Goal: Transaction & Acquisition: Purchase product/service

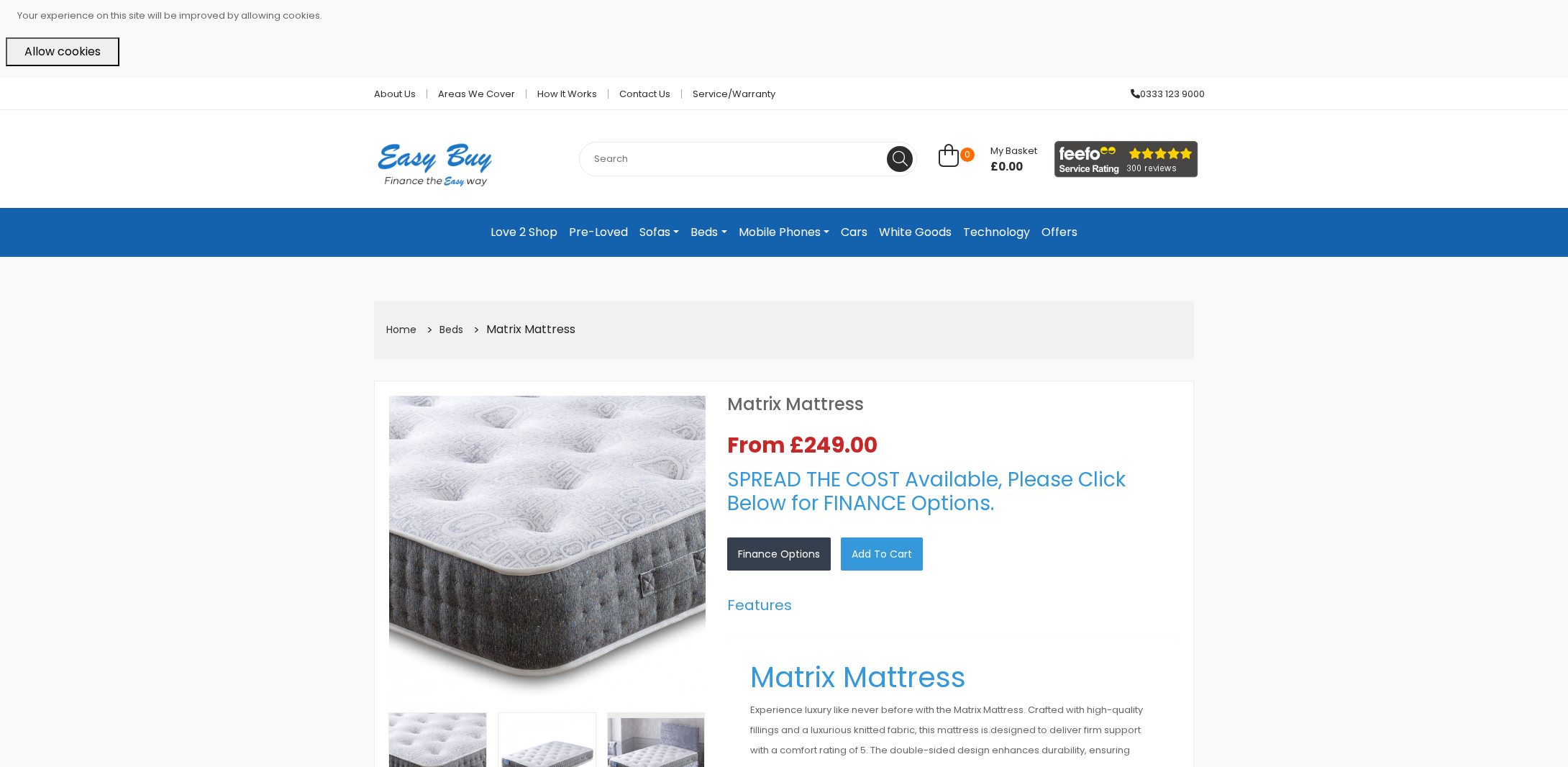
select select "104"
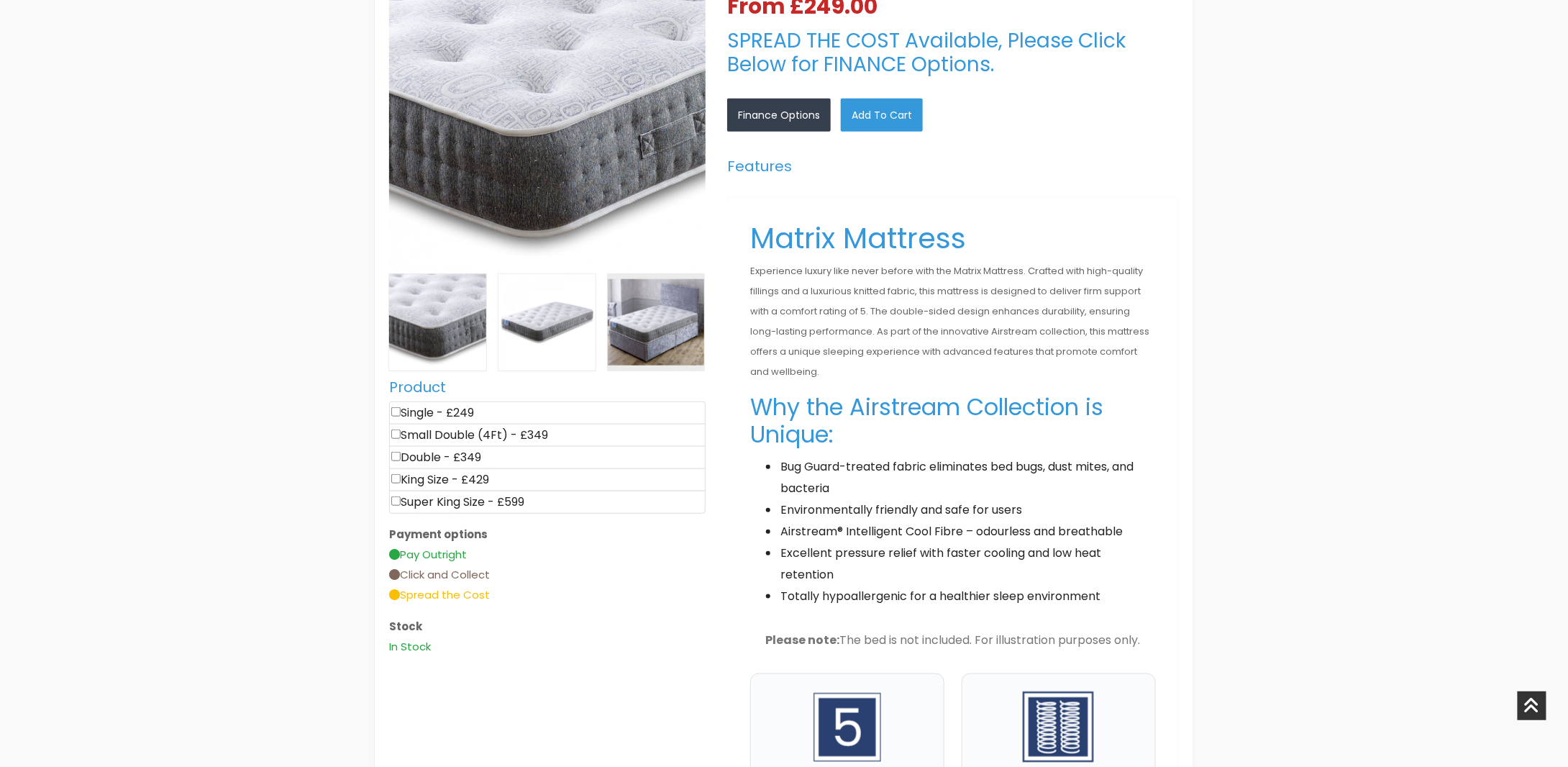
scroll to position [431, 0]
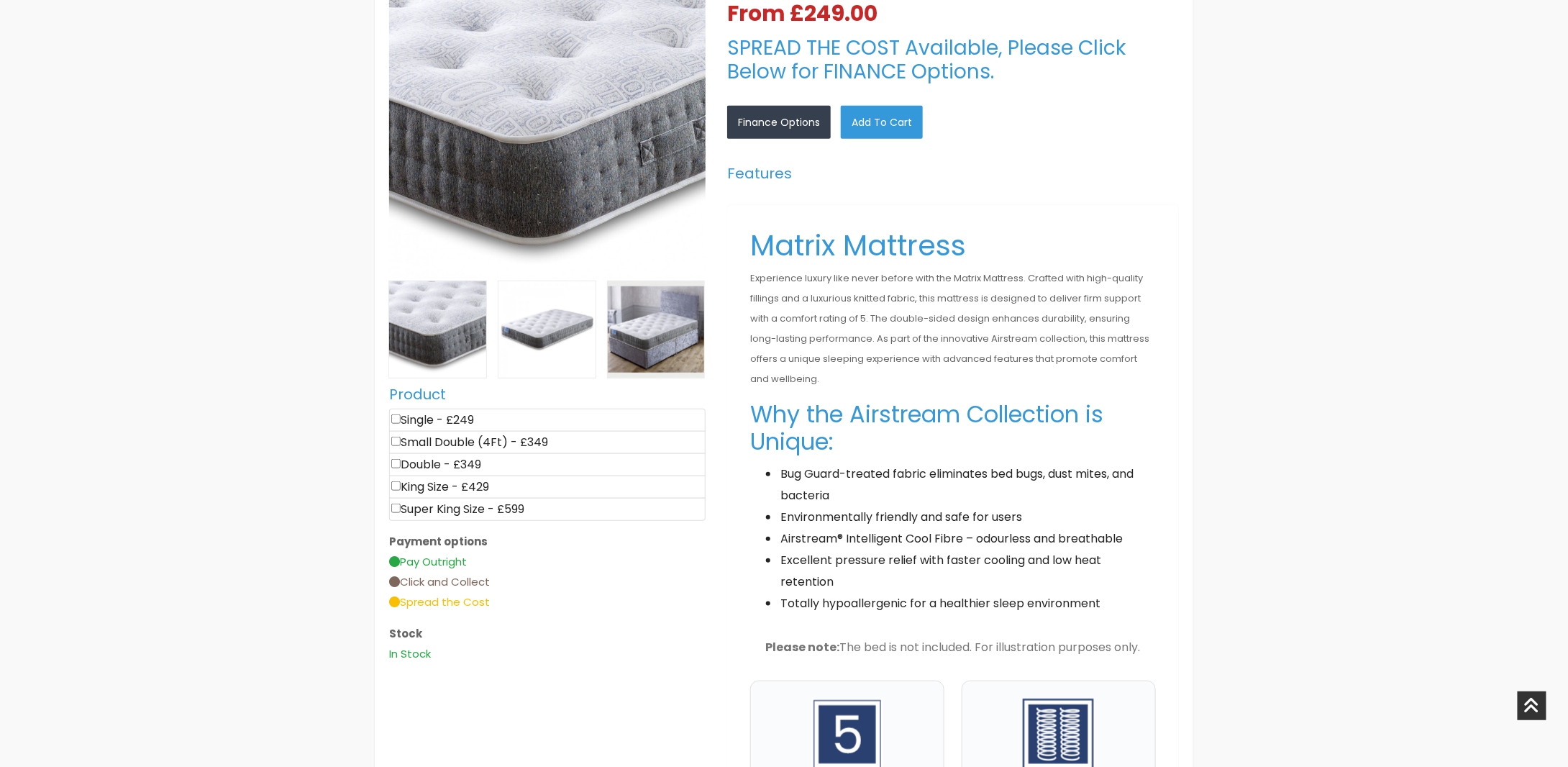
click at [505, 162] on img at bounding box center [548, 122] width 317 height 317
click at [654, 339] on img at bounding box center [656, 330] width 97 height 97
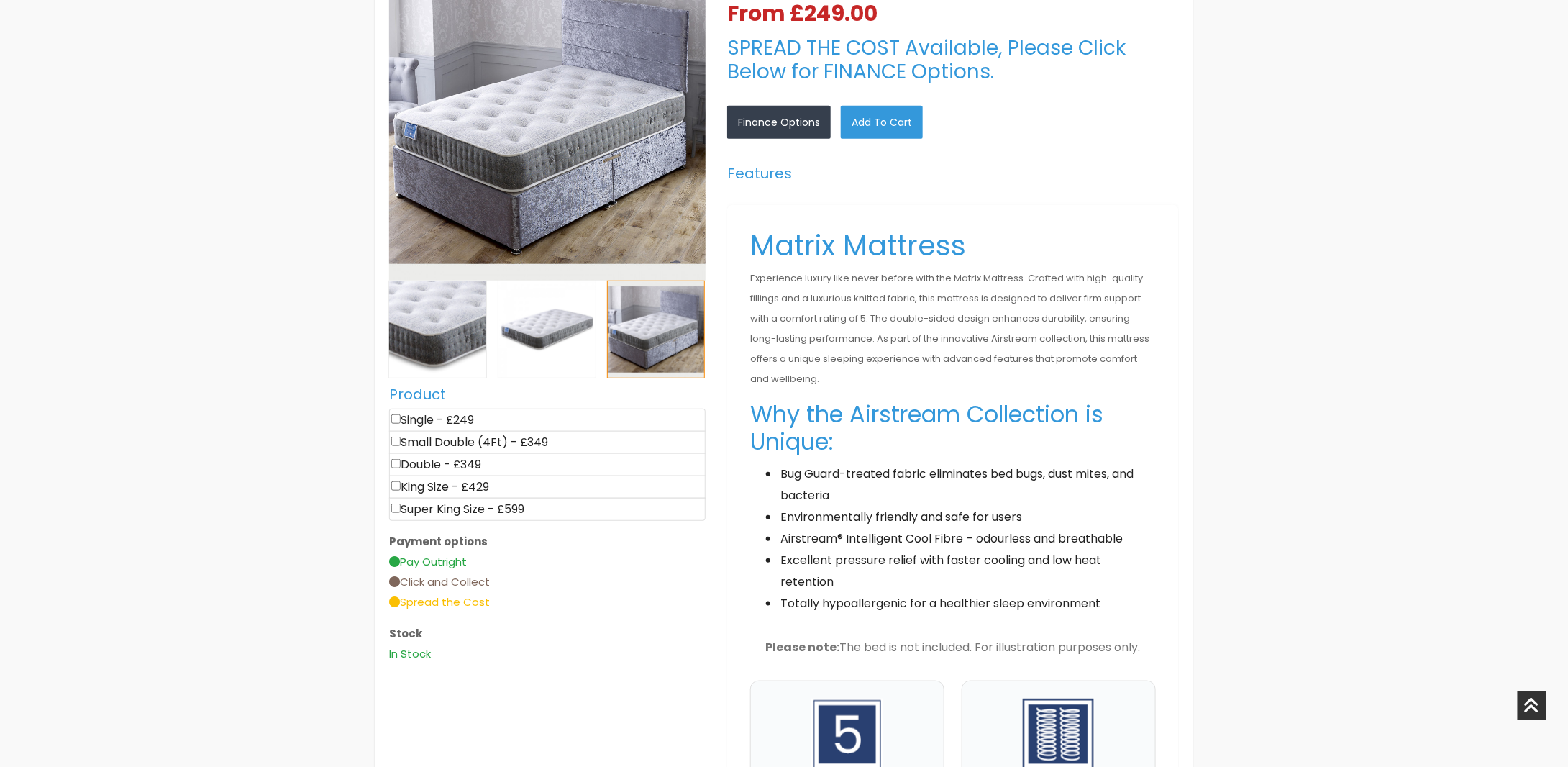
click at [418, 134] on img at bounding box center [548, 122] width 317 height 317
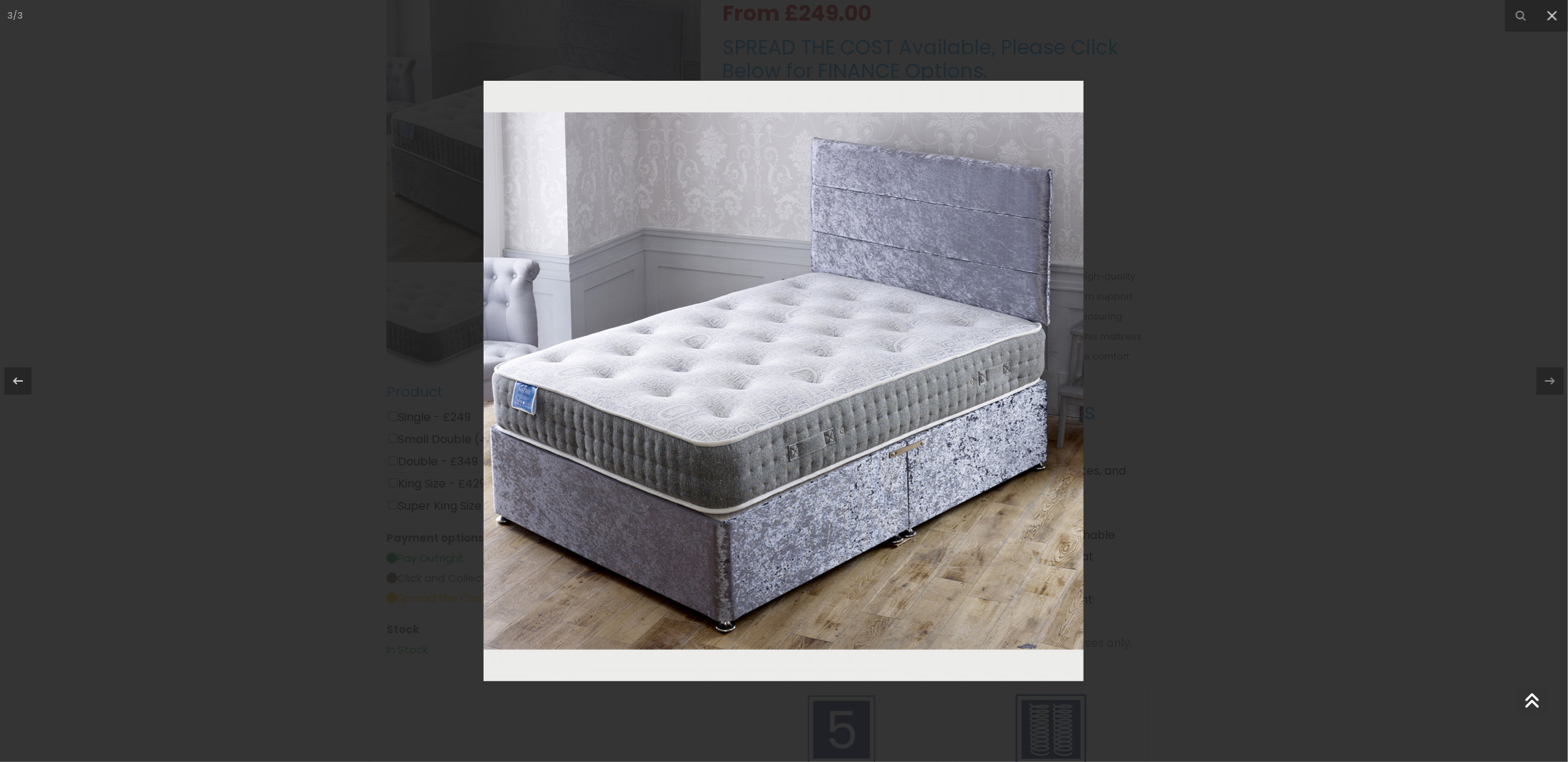
click at [527, 399] on img at bounding box center [784, 381] width 600 height 600
click at [1553, 14] on icon at bounding box center [1552, 16] width 10 height 10
